Goal: Information Seeking & Learning: Learn about a topic

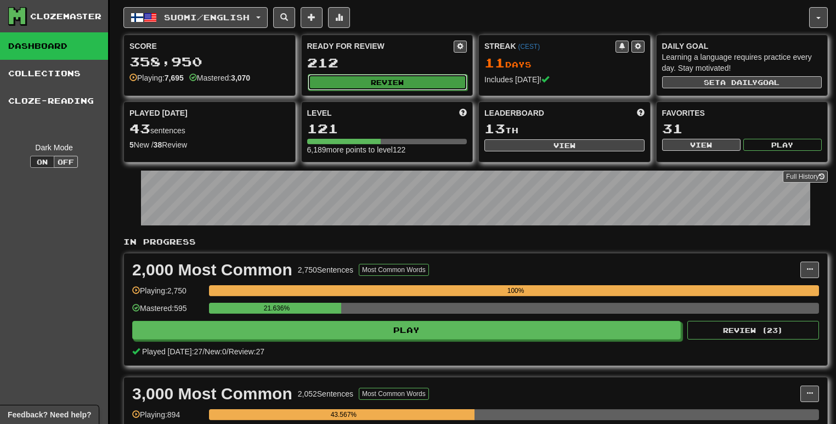
click at [406, 78] on button "Review" at bounding box center [388, 82] width 160 height 16
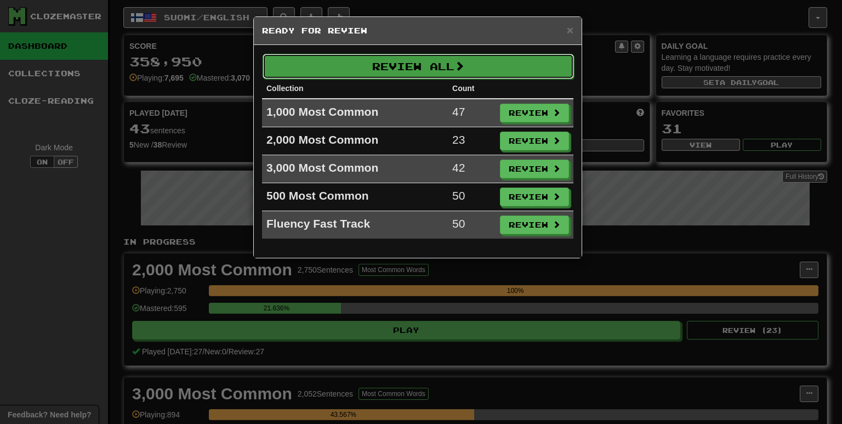
click at [403, 75] on button "Review All" at bounding box center [419, 66] width 312 height 25
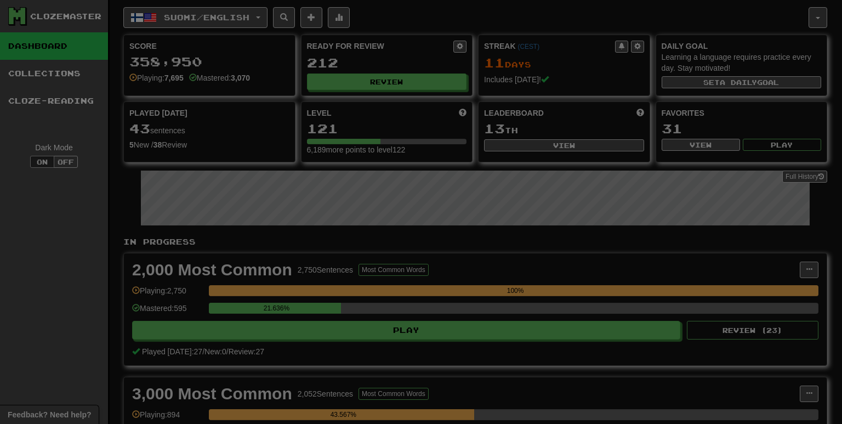
select select "**"
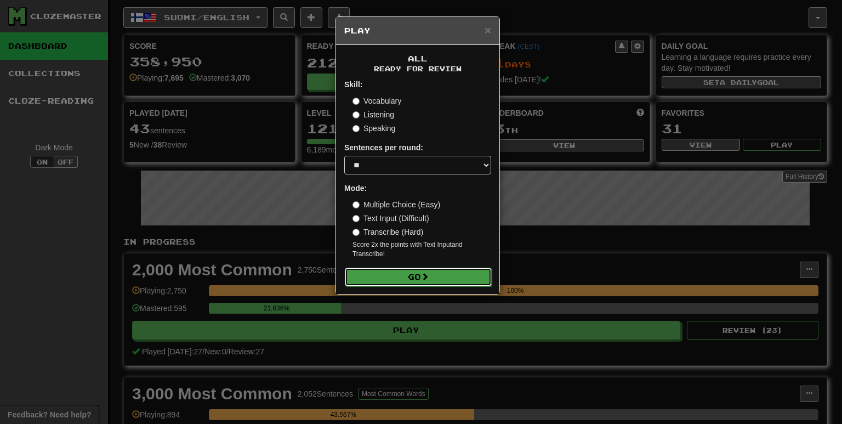
click at [430, 282] on button "Go" at bounding box center [418, 277] width 147 height 19
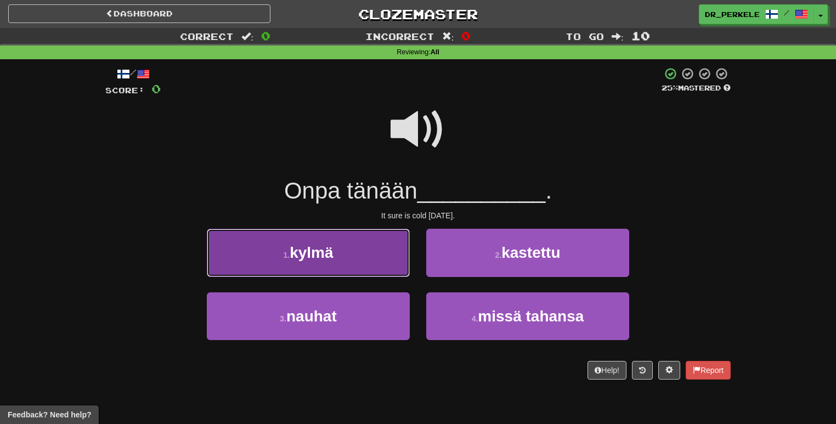
click at [365, 263] on button "1 . kylmä" at bounding box center [308, 253] width 203 height 48
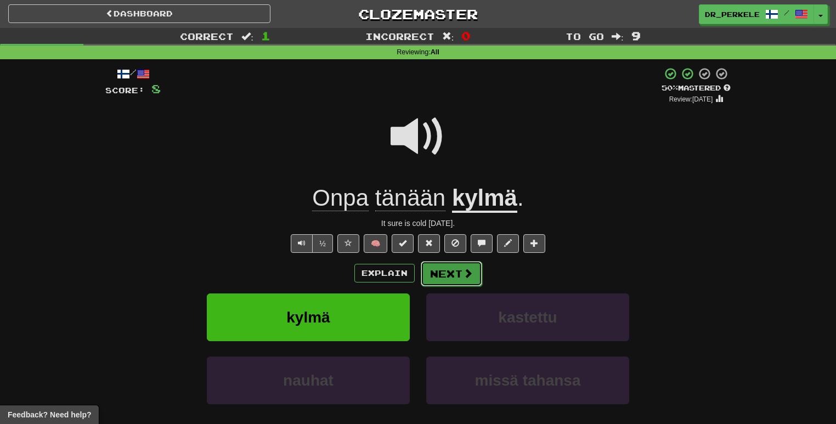
click at [456, 282] on button "Next" at bounding box center [451, 273] width 61 height 25
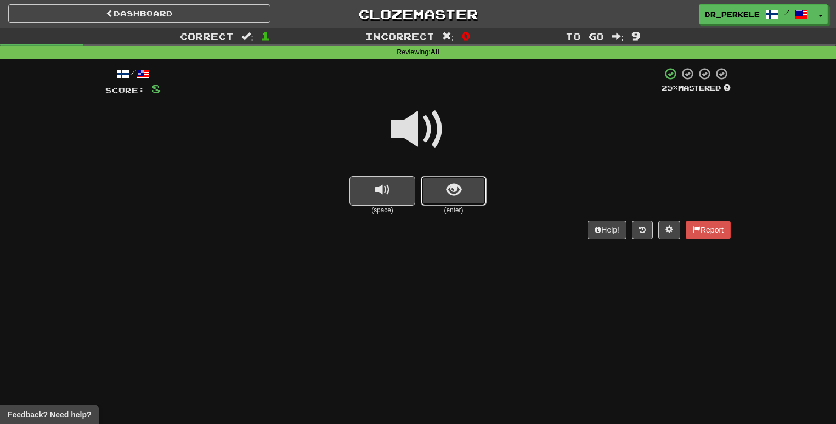
click at [483, 188] on button "show sentence" at bounding box center [454, 191] width 66 height 30
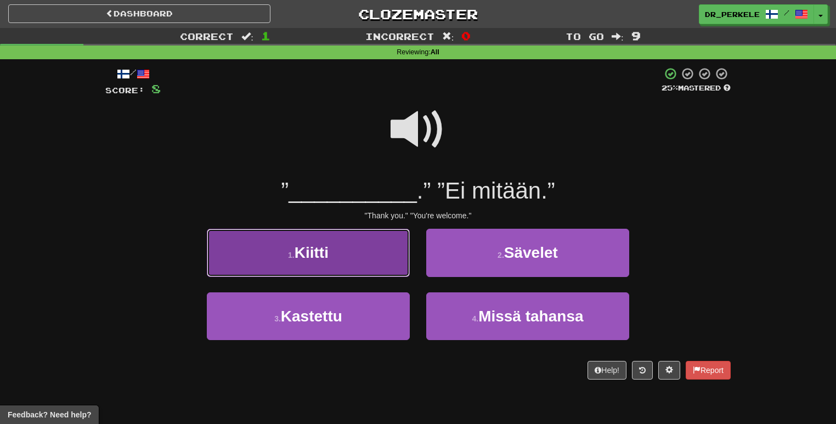
click at [329, 253] on span "Kiitti" at bounding box center [312, 252] width 34 height 17
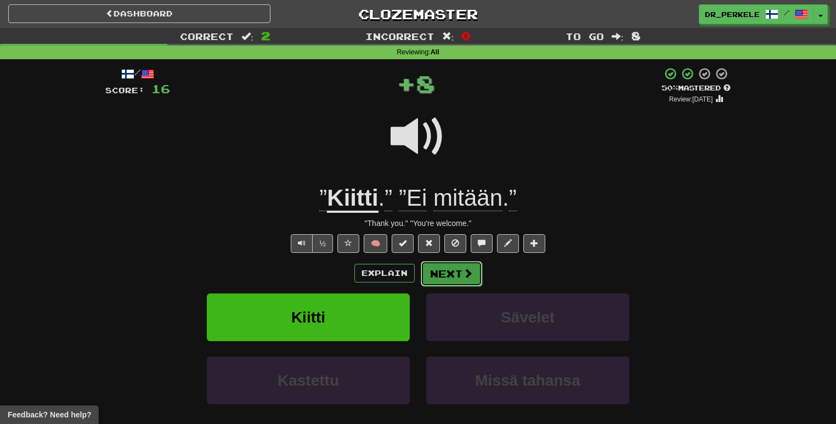
click at [463, 271] on span at bounding box center [468, 273] width 10 height 10
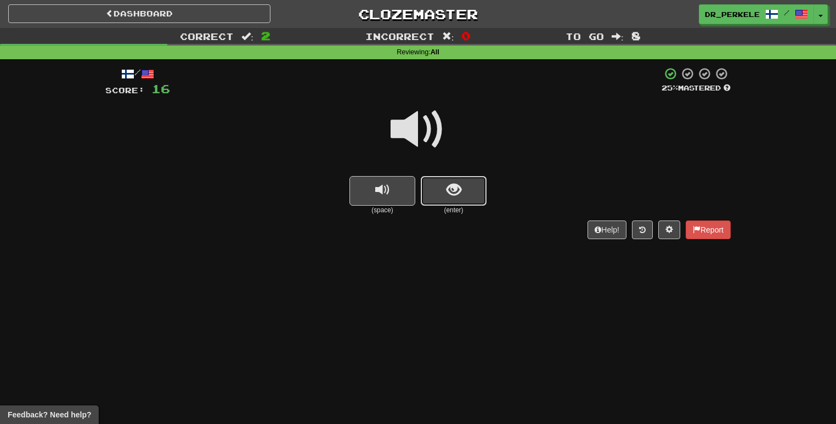
click at [465, 189] on button "show sentence" at bounding box center [454, 191] width 66 height 30
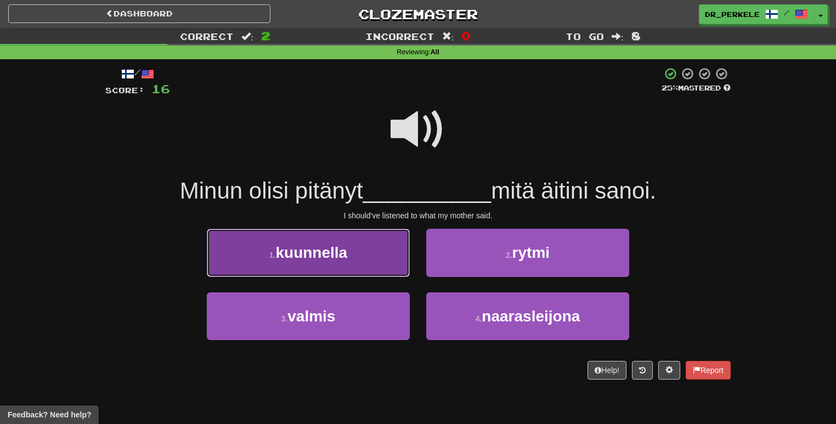
click at [371, 235] on button "1 . kuunnella" at bounding box center [308, 253] width 203 height 48
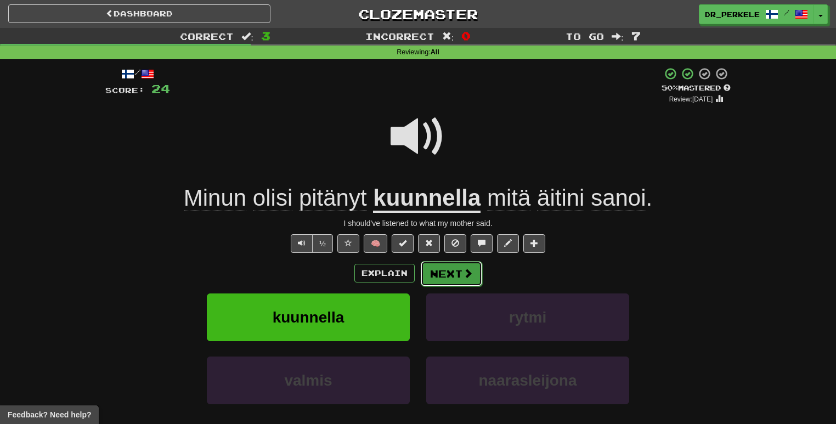
click at [434, 275] on button "Next" at bounding box center [451, 273] width 61 height 25
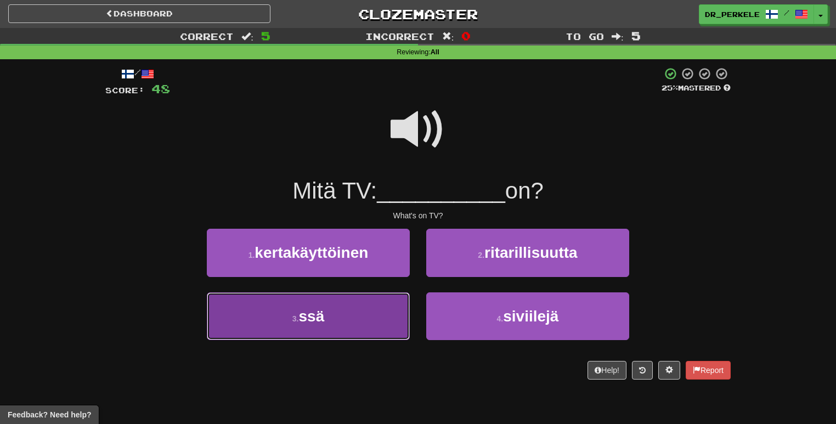
click at [373, 318] on button "3 . ssä" at bounding box center [308, 316] width 203 height 48
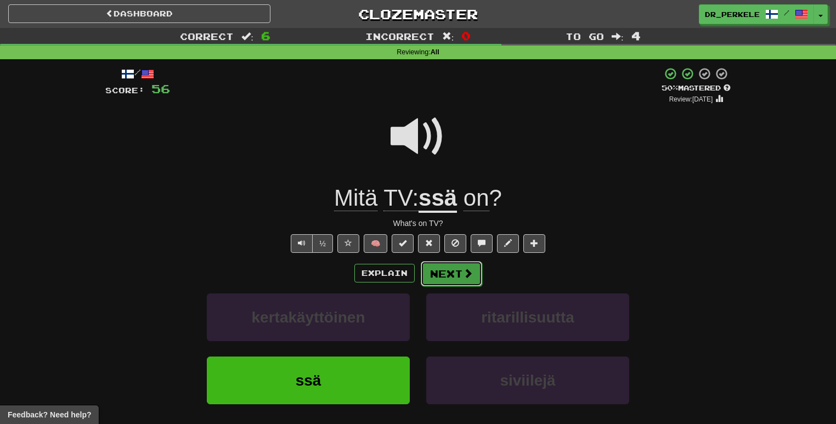
click at [470, 266] on button "Next" at bounding box center [451, 273] width 61 height 25
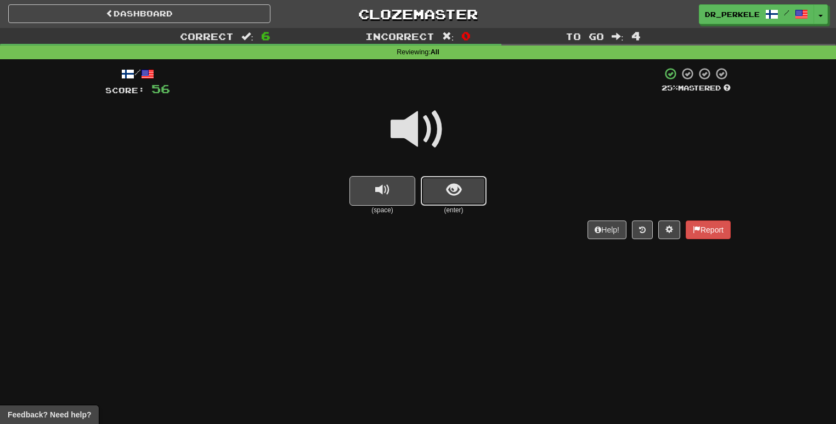
click at [451, 188] on span "show sentence" at bounding box center [453, 190] width 15 height 15
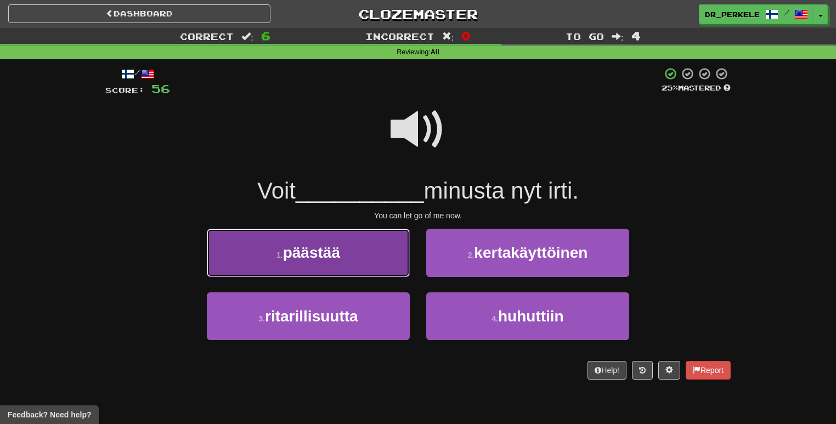
click at [326, 261] on button "1 . päästää" at bounding box center [308, 253] width 203 height 48
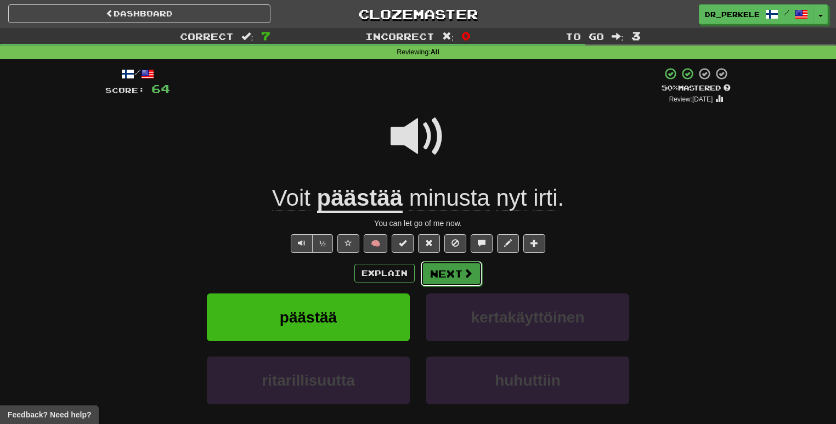
click at [476, 267] on button "Next" at bounding box center [451, 273] width 61 height 25
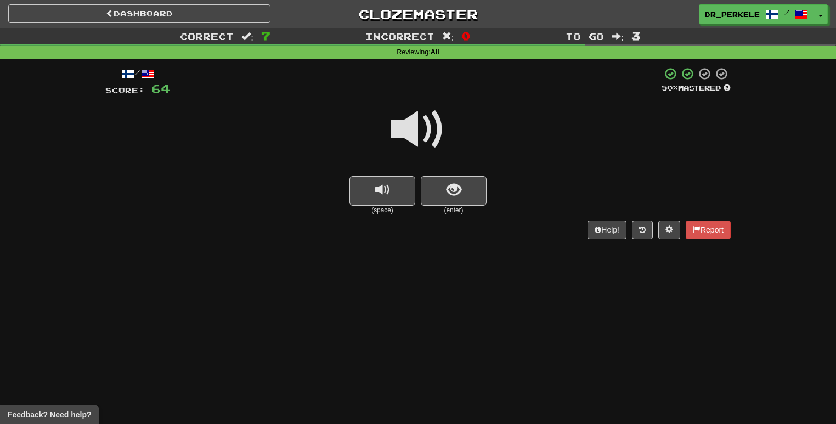
click at [439, 144] on span at bounding box center [417, 129] width 55 height 55
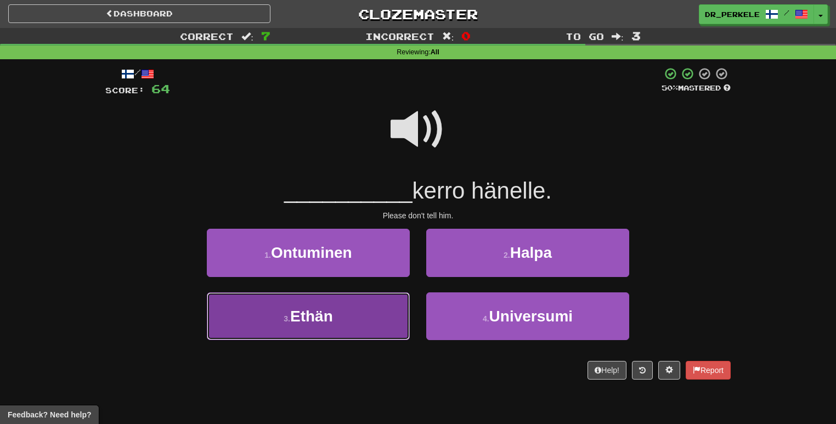
click at [339, 335] on button "3 . Ethän" at bounding box center [308, 316] width 203 height 48
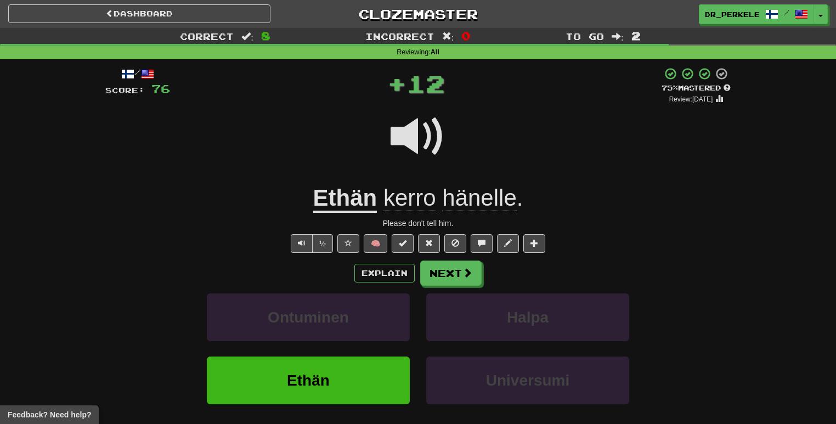
click at [401, 128] on span at bounding box center [417, 136] width 55 height 55
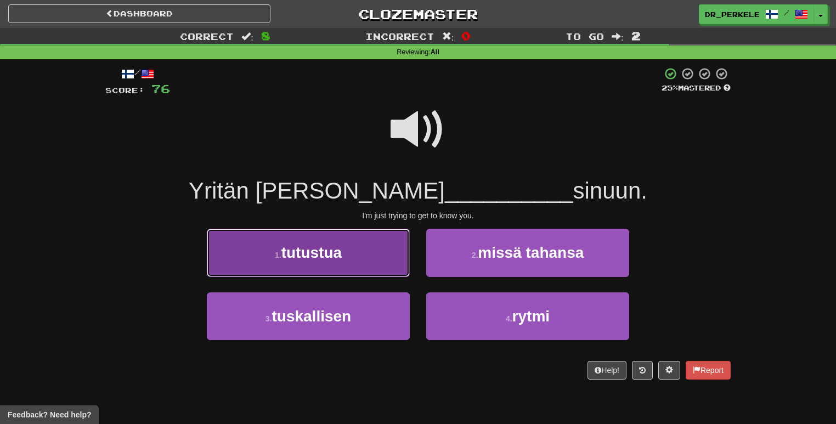
click at [315, 251] on span "tutustua" at bounding box center [311, 252] width 60 height 17
